Goal: Communication & Community: Answer question/provide support

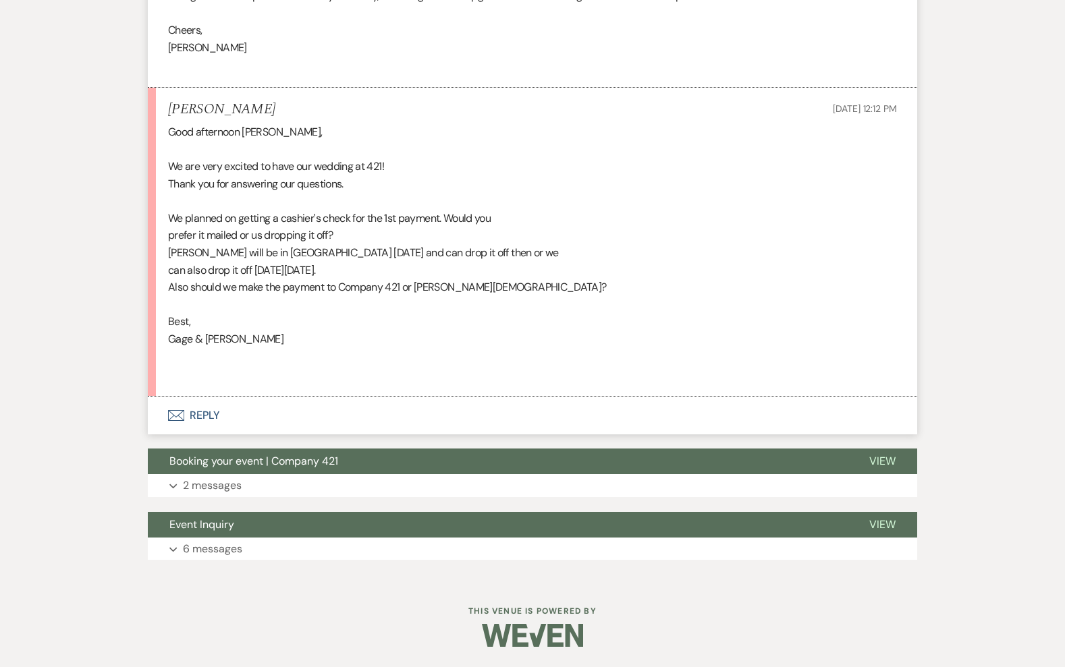
scroll to position [1077, 0]
click at [203, 417] on button "Envelope Reply" at bounding box center [532, 415] width 769 height 38
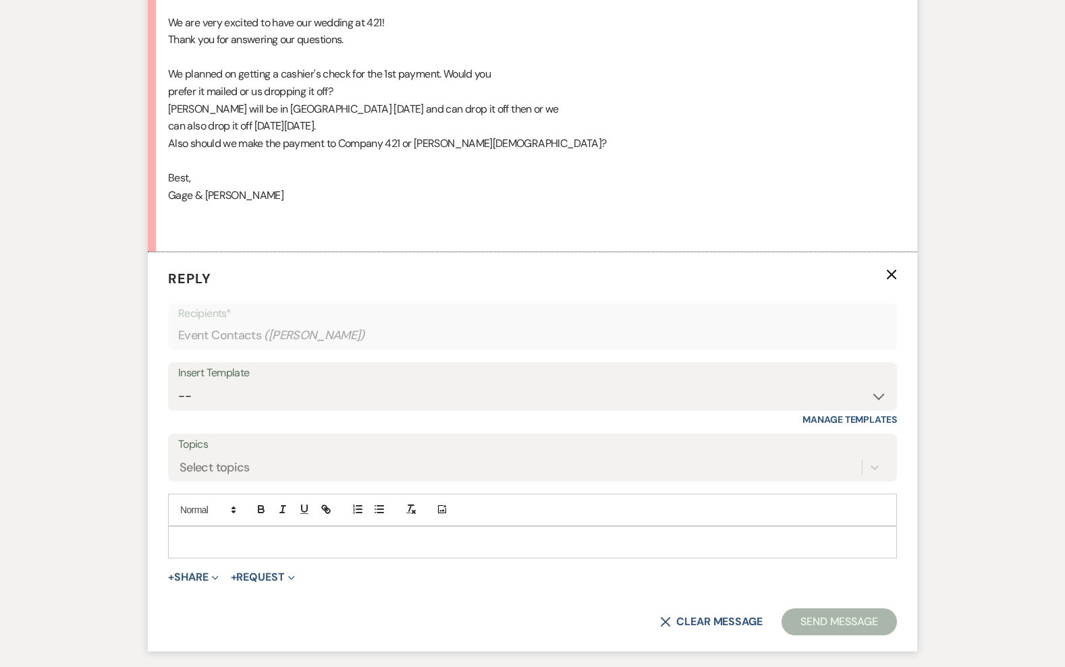
scroll to position [1376, 0]
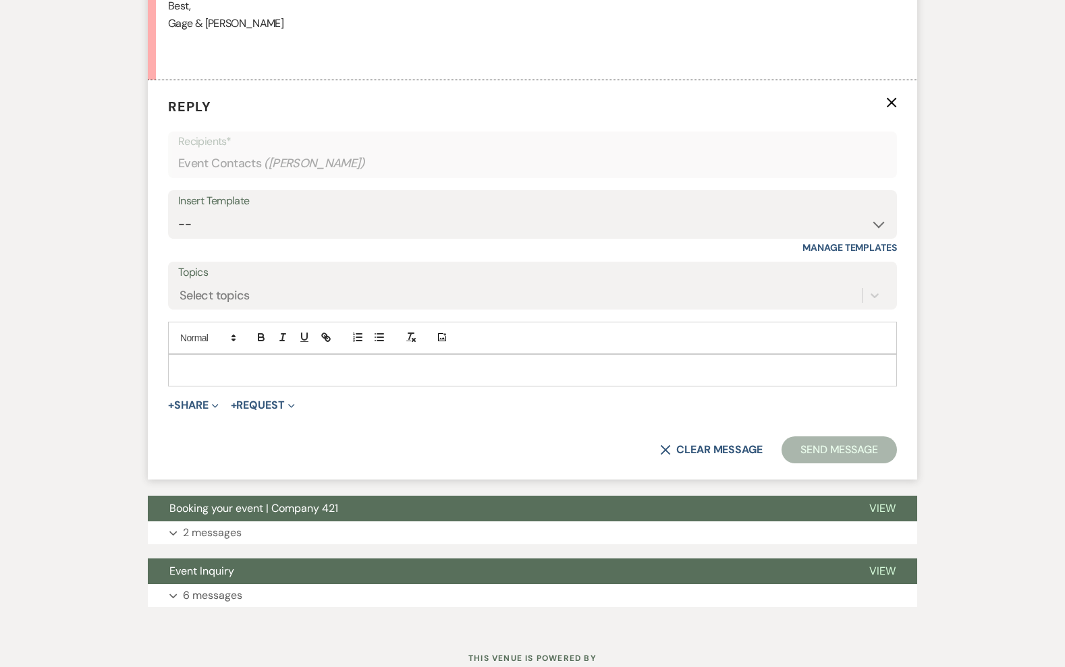
click at [225, 386] on div at bounding box center [532, 370] width 727 height 31
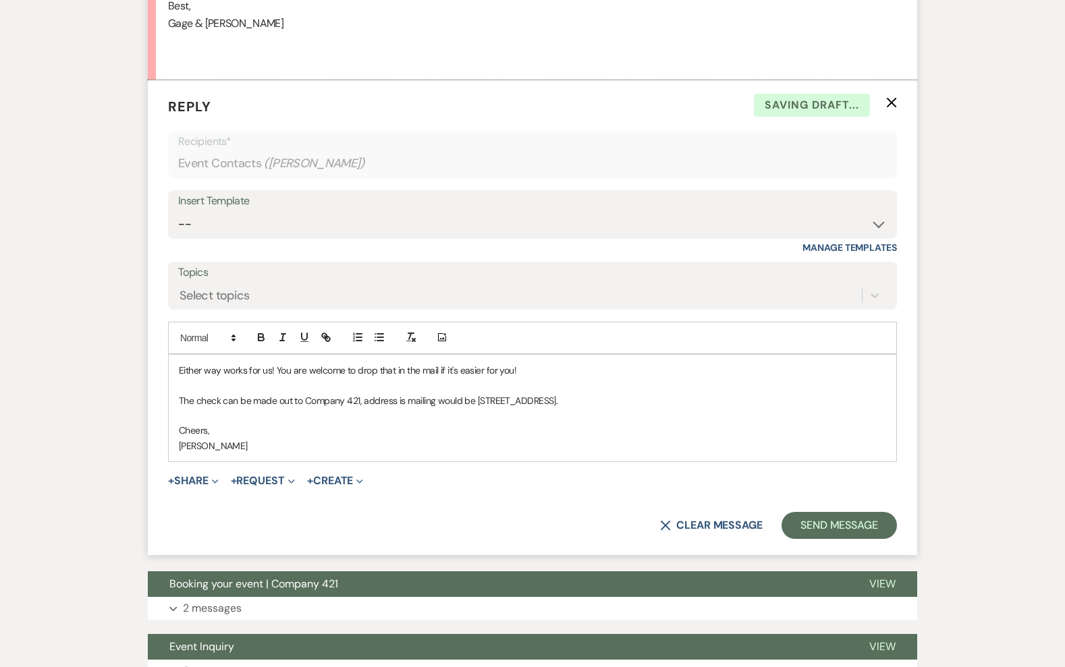
click at [527, 378] on p "Either way works for us! You are welcome to drop that in the mail if it's easie…" at bounding box center [532, 370] width 707 height 15
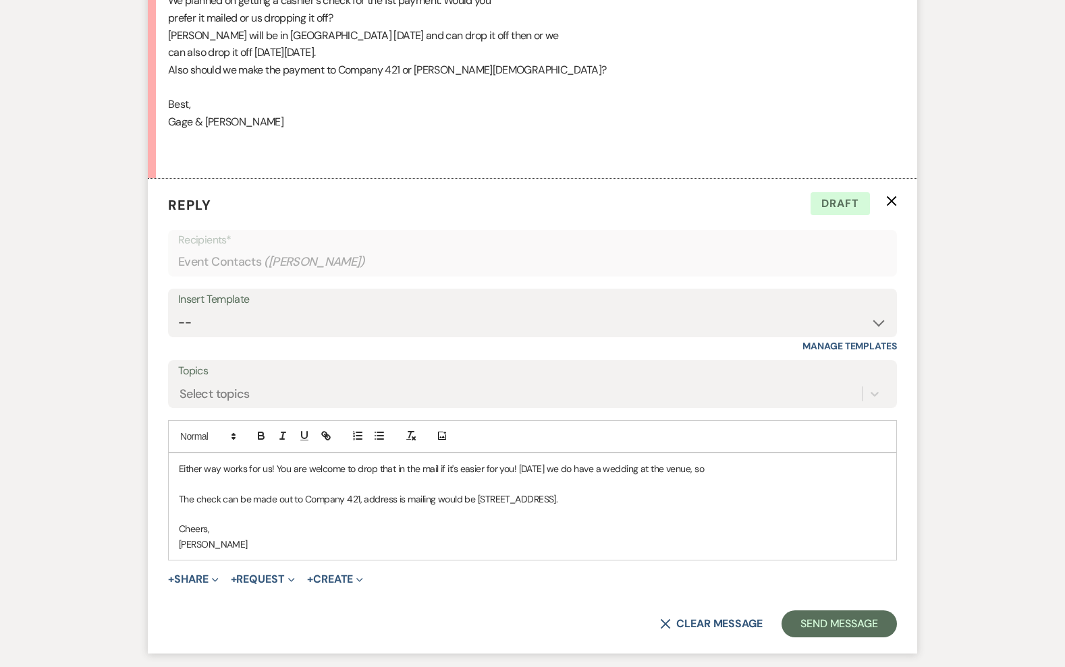
scroll to position [1448, 0]
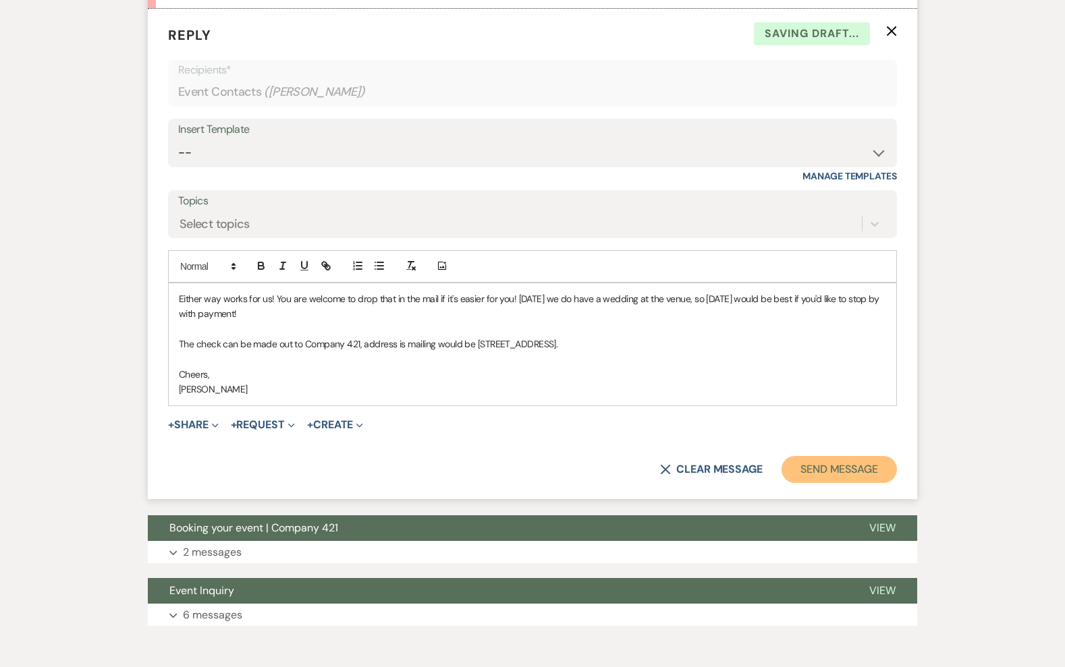
click at [813, 481] on button "Send Message" at bounding box center [838, 469] width 115 height 27
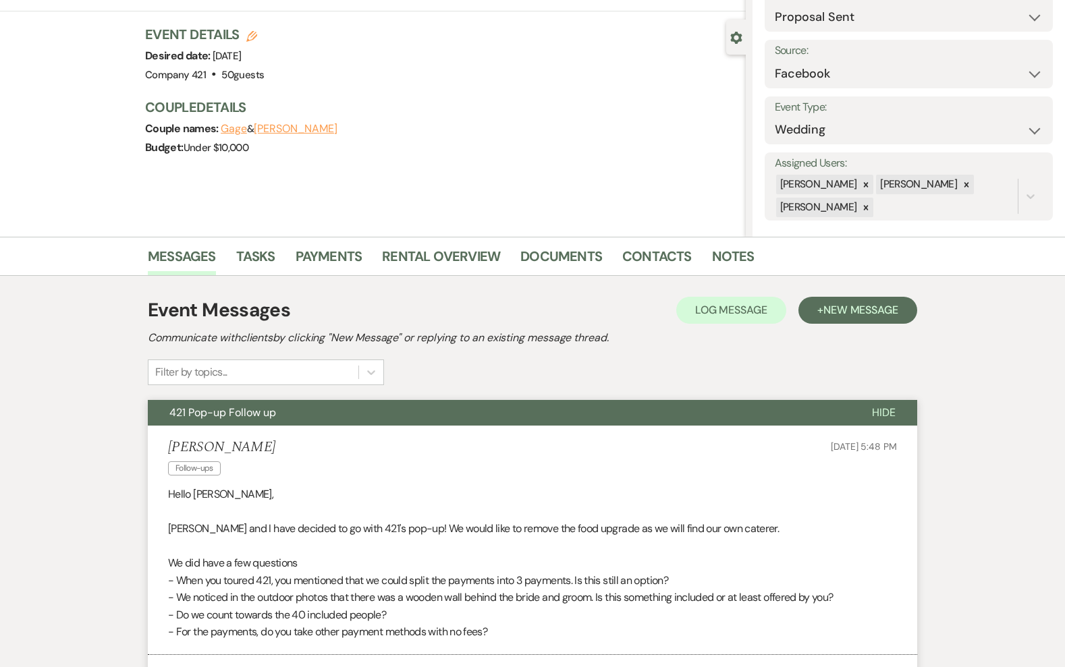
scroll to position [0, 0]
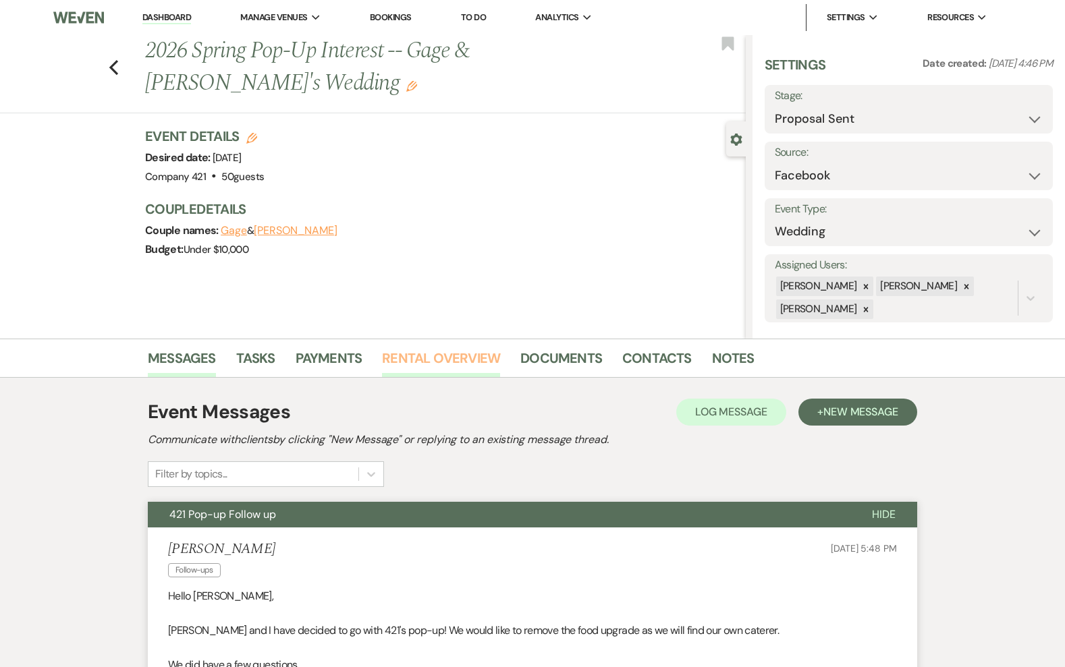
click at [447, 363] on link "Rental Overview" at bounding box center [441, 363] width 118 height 30
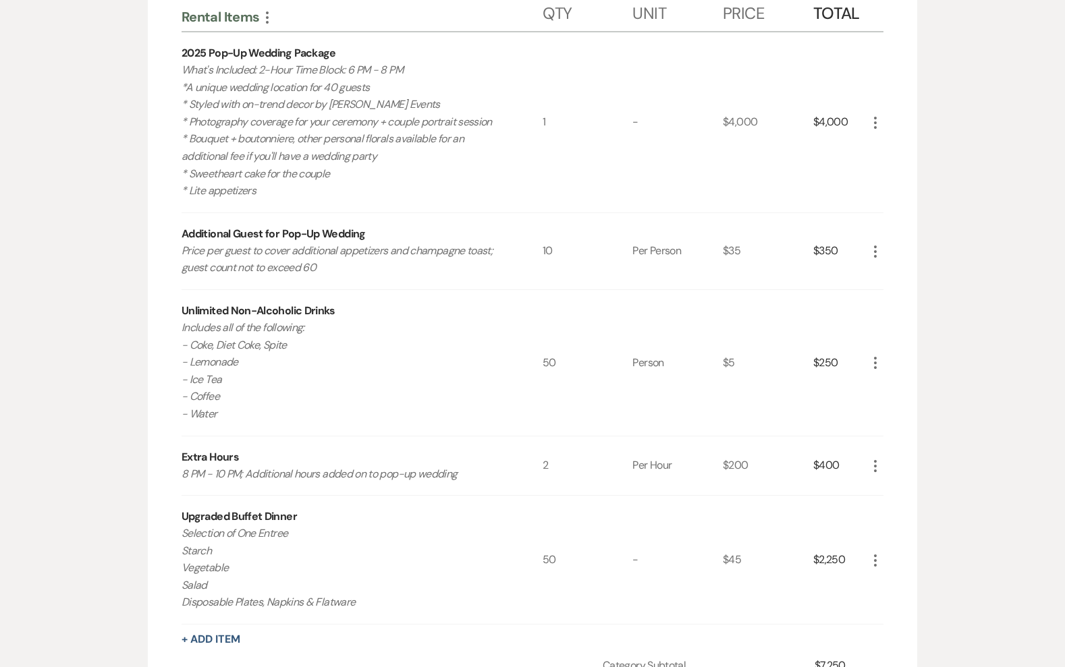
scroll to position [470, 0]
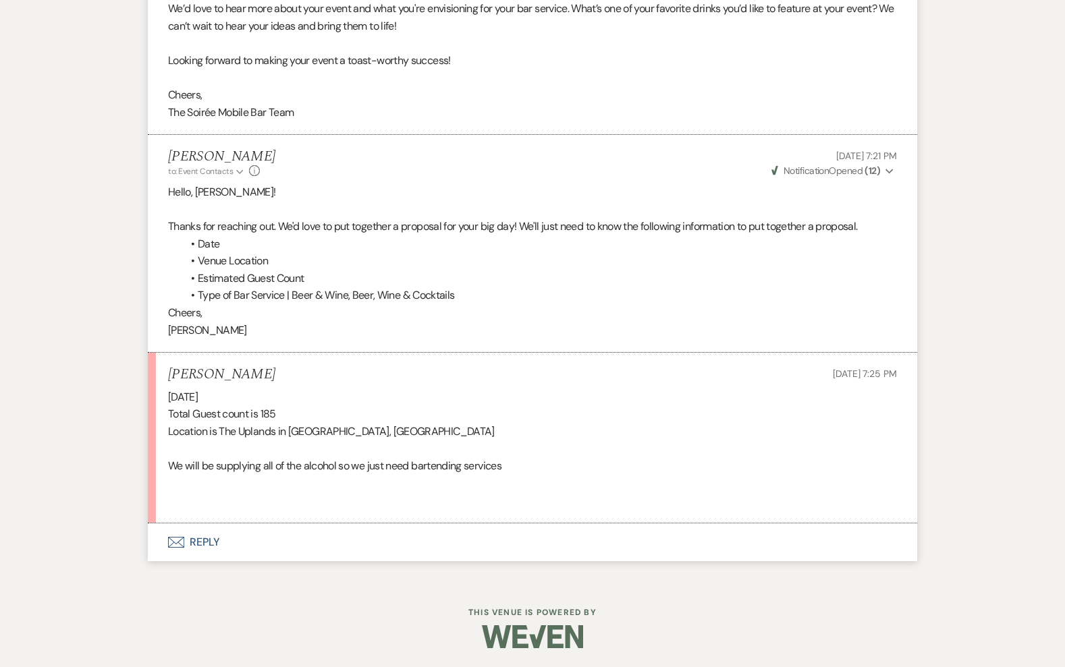
scroll to position [989, 0]
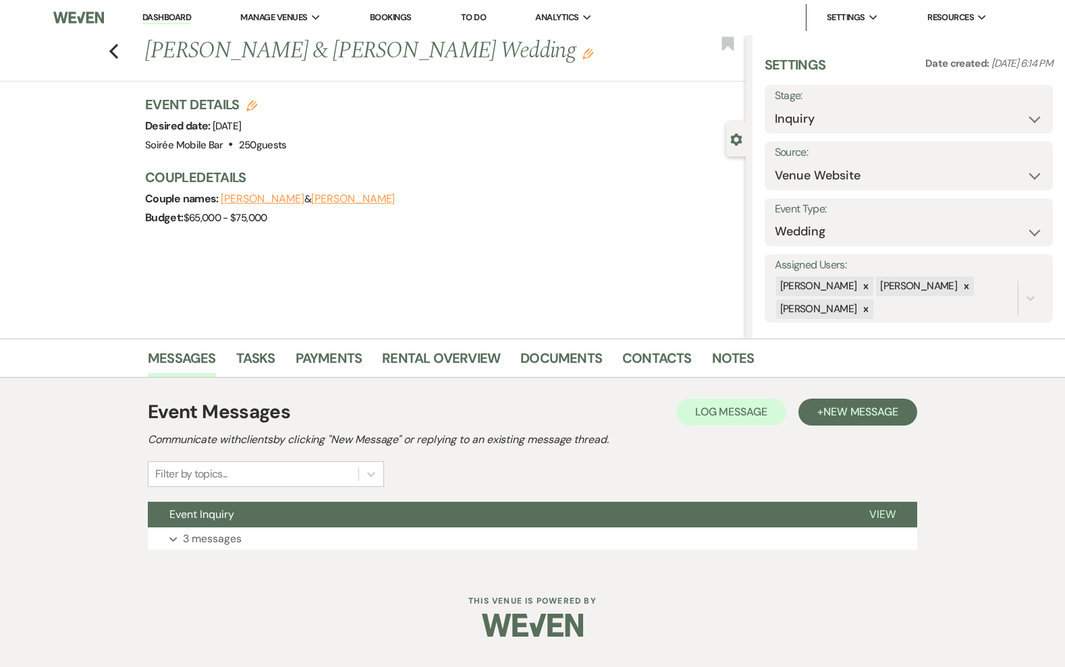
click at [595, 554] on div "Event Messages Log Log Message + New Message Communicate with clients by clicki…" at bounding box center [532, 473] width 769 height 165
click at [595, 545] on button "Expand 3 messages" at bounding box center [532, 539] width 769 height 23
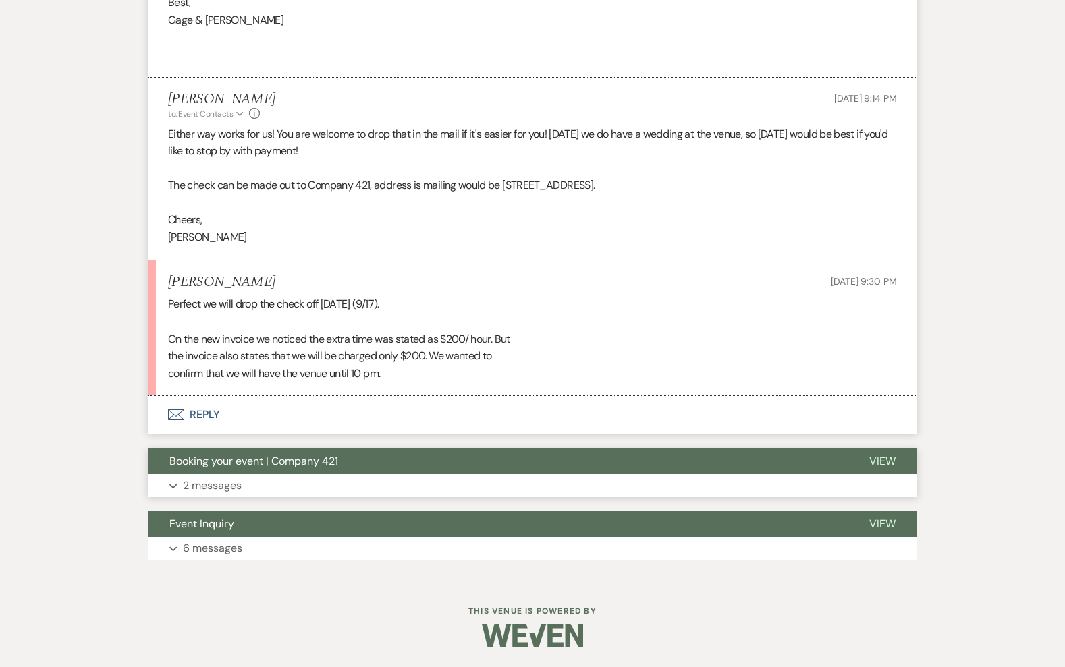
scroll to position [1396, 0]
click at [192, 420] on button "Envelope Reply" at bounding box center [532, 416] width 769 height 38
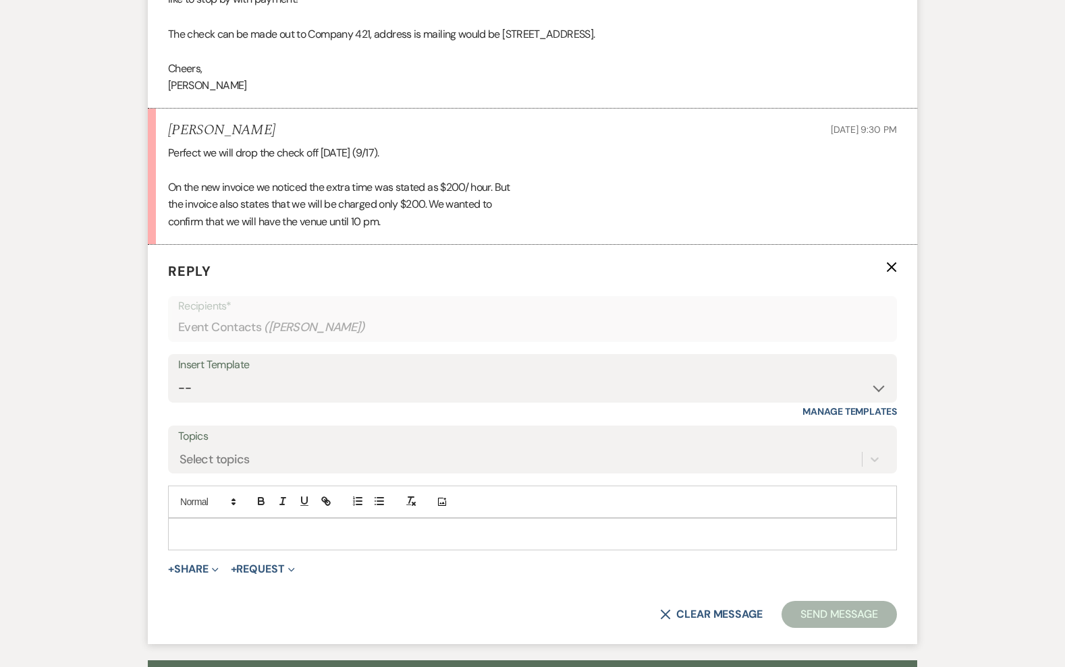
scroll to position [1605, 0]
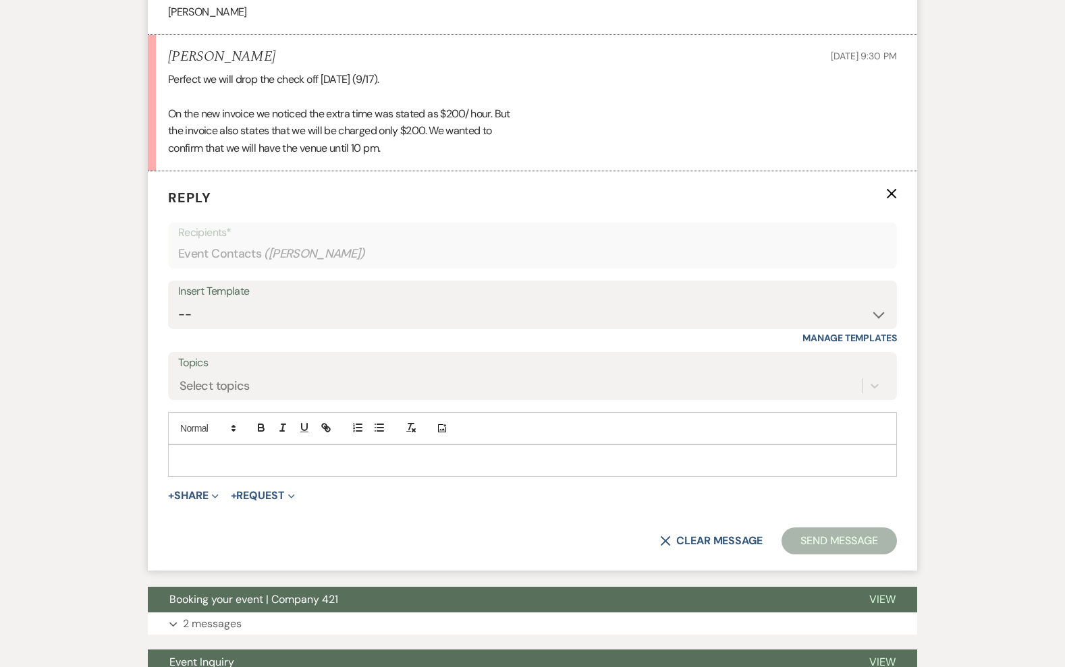
click at [296, 477] on div at bounding box center [532, 461] width 729 height 32
click at [296, 476] on div at bounding box center [532, 460] width 727 height 31
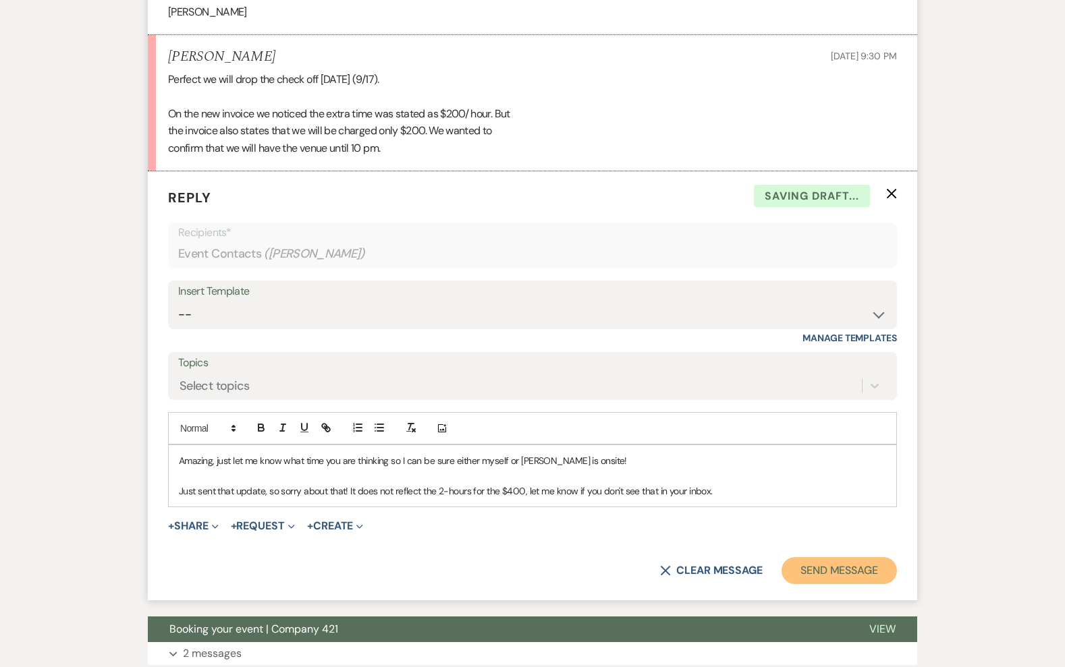
click at [839, 582] on button "Send Message" at bounding box center [838, 570] width 115 height 27
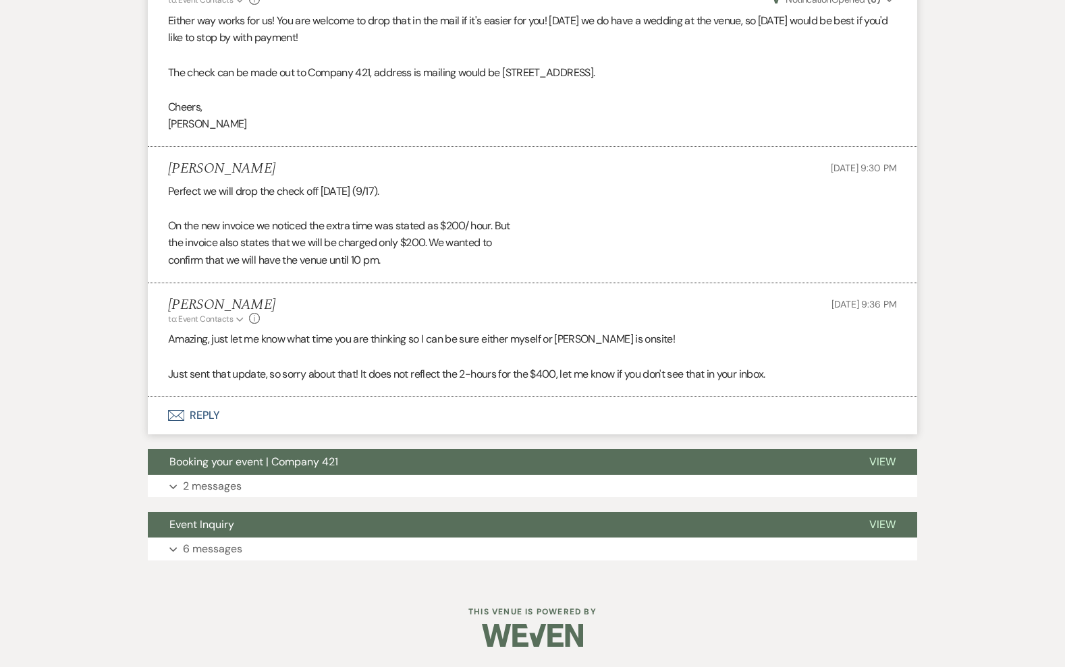
scroll to position [1510, 0]
